Goal: Communication & Community: Answer question/provide support

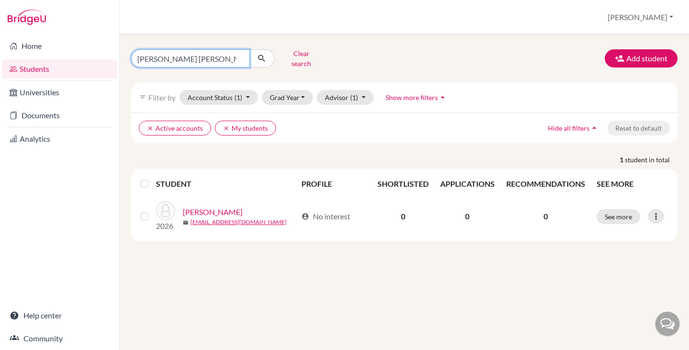
drag, startPoint x: 189, startPoint y: 56, endPoint x: 116, endPoint y: 56, distance: 73.2
click at [116, 56] on div "Home Students Universities Documents Analytics Help center Community Students o…" at bounding box center [344, 175] width 689 height 350
type input "[GEOGRAPHIC_DATA]"
click button "submit" at bounding box center [261, 58] width 25 height 18
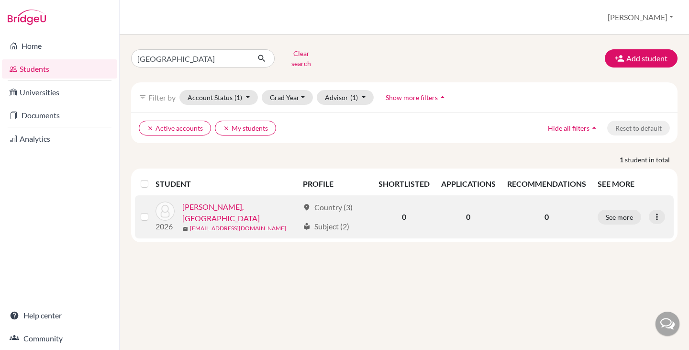
click at [216, 207] on link "[PERSON_NAME], [GEOGRAPHIC_DATA]" at bounding box center [240, 212] width 116 height 23
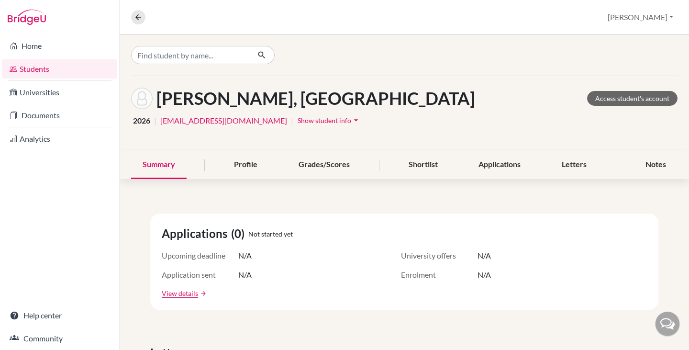
click at [297, 121] on span "Show student info" at bounding box center [324, 120] width 54 height 8
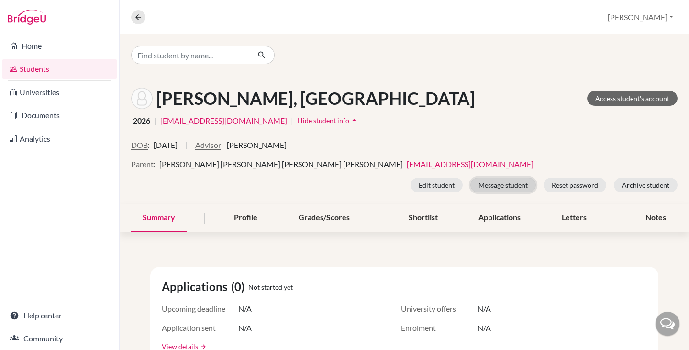
click at [494, 185] on button "Message student" at bounding box center [503, 184] width 66 height 15
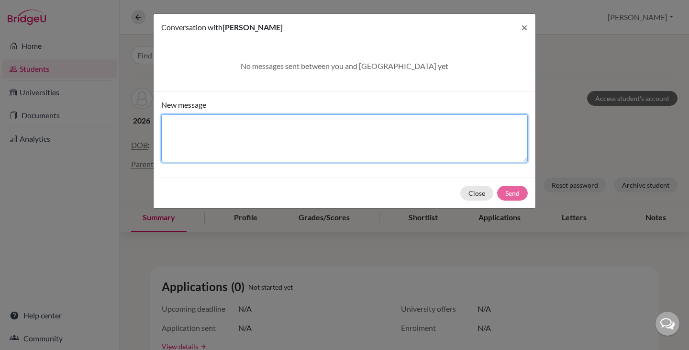
click at [216, 126] on textarea "New message" at bounding box center [344, 138] width 366 height 48
type textarea "You are still in [GEOGRAPHIC_DATA], so you can access your account"
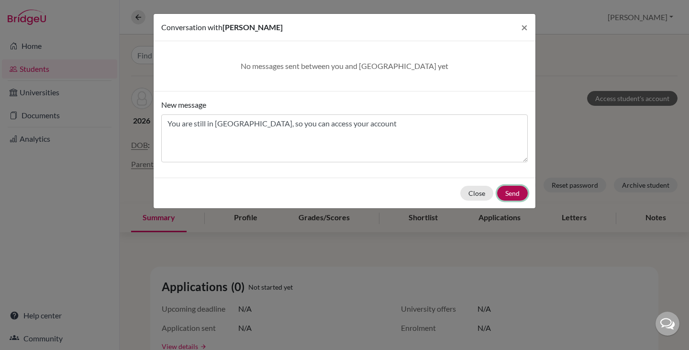
click at [502, 193] on button "Send" at bounding box center [512, 193] width 31 height 15
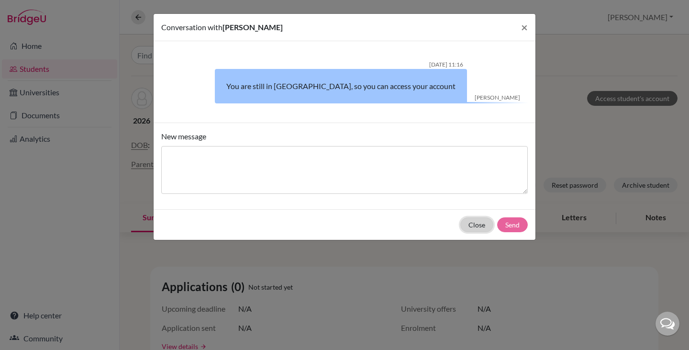
click at [483, 223] on button "Close" at bounding box center [476, 224] width 33 height 15
